Goal: Task Accomplishment & Management: Manage account settings

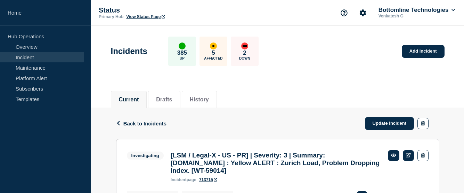
scroll to position [70, 0]
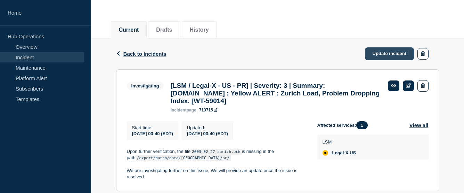
click at [376, 55] on link "Update incident" at bounding box center [389, 53] width 49 height 13
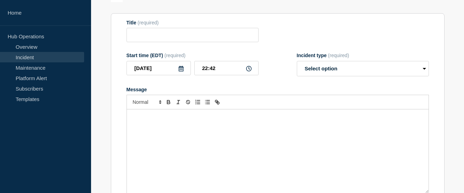
type input "[LSM / Legal-X - US - PR] | Severity: 3 | Summary: [DOMAIN_NAME] : Yellow ALERT…"
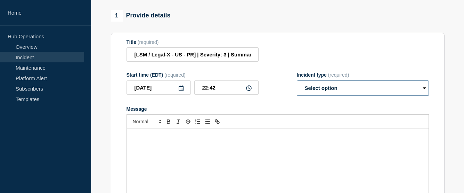
click at [368, 96] on select "Select option Investigating Identified Monitoring Resolved" at bounding box center [363, 87] width 132 height 15
select select "resolved"
click at [297, 96] on select "Select option Investigating Identified Monitoring Resolved" at bounding box center [363, 87] width 132 height 15
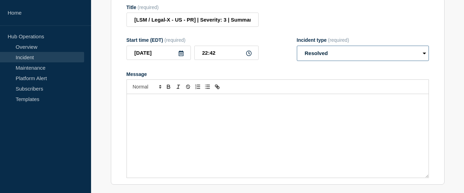
scroll to position [139, 0]
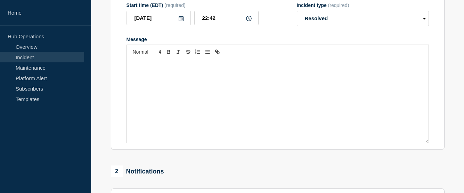
click at [170, 93] on div "Message" at bounding box center [278, 100] width 302 height 83
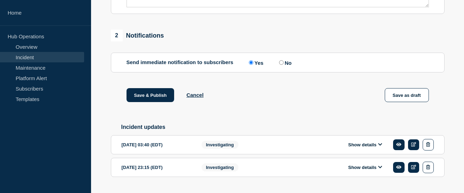
scroll to position [136, 0]
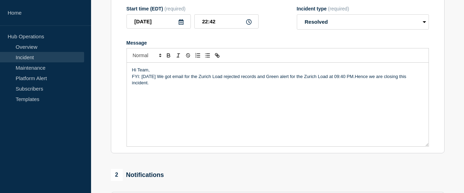
click at [352, 86] on p "FYI: [DATE] We got email for the Zurich Load rejected records and Green alert f…" at bounding box center [277, 79] width 291 height 13
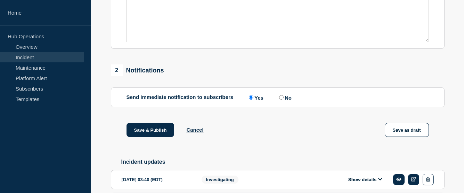
scroll to position [309, 0]
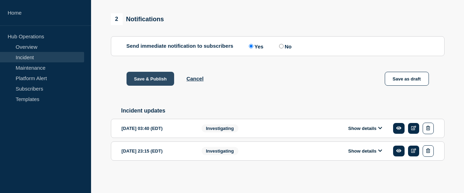
click at [139, 79] on button "Save & Publish" at bounding box center [151, 79] width 48 height 14
